Goal: Navigation & Orientation: Find specific page/section

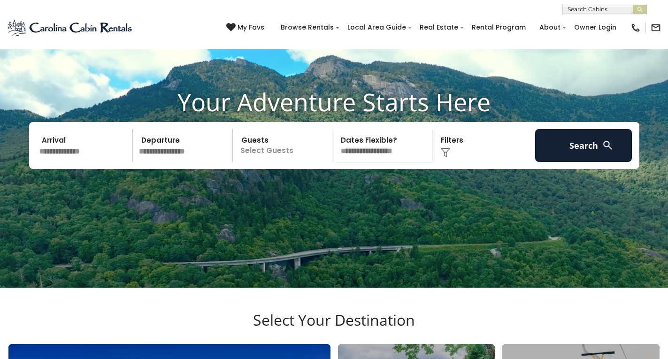
scroll to position [51, 0]
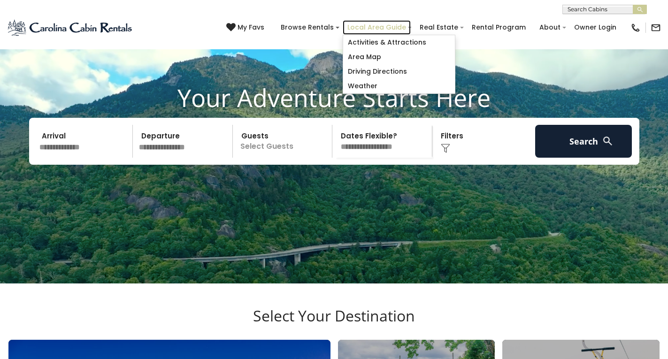
click at [345, 25] on link "Local Area Guide" at bounding box center [377, 27] width 68 height 15
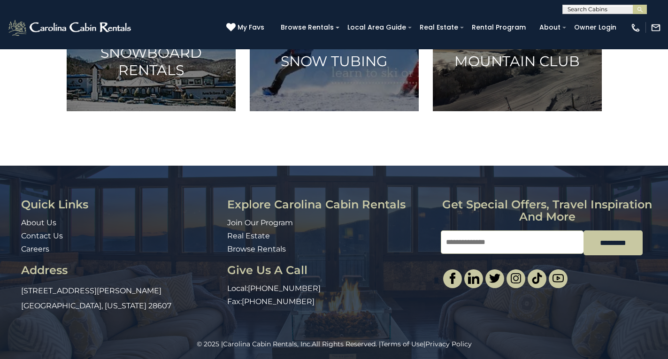
scroll to position [701, 0]
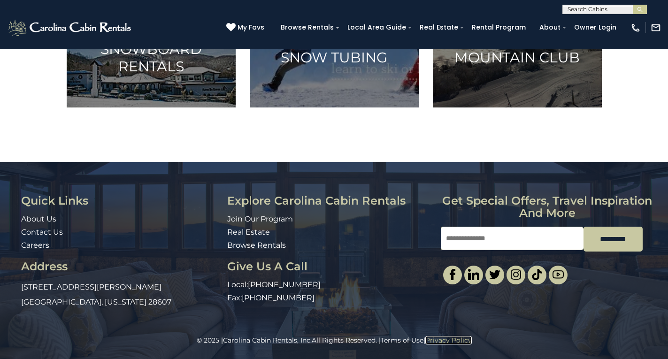
click at [442, 338] on link "Privacy Policy" at bounding box center [448, 340] width 46 height 8
